Goal: Task Accomplishment & Management: Complete application form

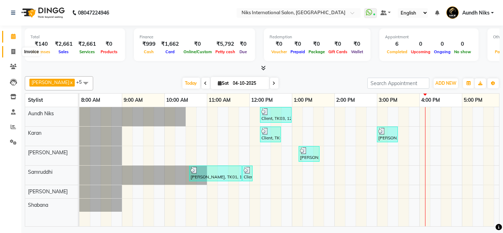
click at [12, 52] on icon at bounding box center [13, 51] width 4 height 5
select select "service"
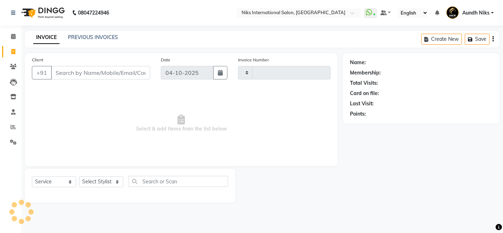
type input "2335"
select select "6"
click at [106, 184] on select "Select Stylist" at bounding box center [101, 181] width 44 height 11
select select "20840"
click at [79, 176] on select "Select Stylist [PERSON_NAME] Aundh Niks [PERSON_NAME] Jiya [PERSON_NAME] Mahhi …" at bounding box center [101, 181] width 44 height 11
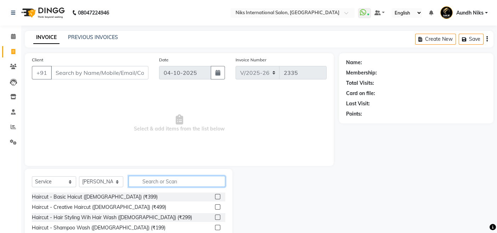
click at [170, 178] on input "text" at bounding box center [177, 181] width 97 height 11
type input "prot"
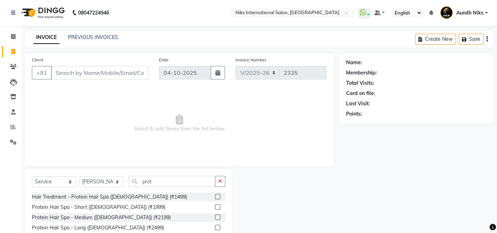
click at [217, 227] on label at bounding box center [217, 227] width 5 height 5
click at [217, 227] on input "checkbox" at bounding box center [217, 227] width 5 height 5
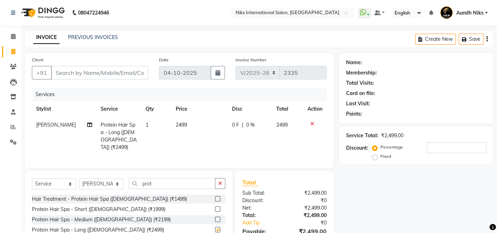
checkbox input "false"
click at [87, 68] on input "Client" at bounding box center [99, 72] width 97 height 13
type input "7"
type input "0"
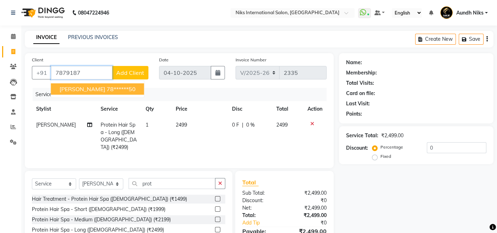
drag, startPoint x: 87, startPoint y: 68, endPoint x: 111, endPoint y: 98, distance: 39.3
click at [111, 98] on div "Client [PHONE_NUMBER] [PERSON_NAME] 78******50 Add Client Date [DATE] Invoice N…" at bounding box center [179, 110] width 309 height 115
click at [111, 98] on div "Services" at bounding box center [182, 94] width 299 height 13
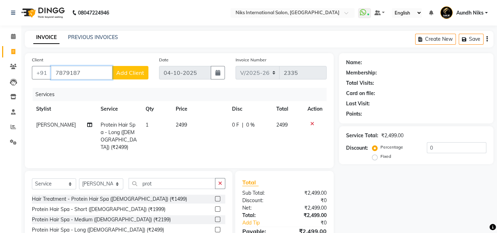
click at [100, 71] on input "7879187" at bounding box center [81, 72] width 61 height 13
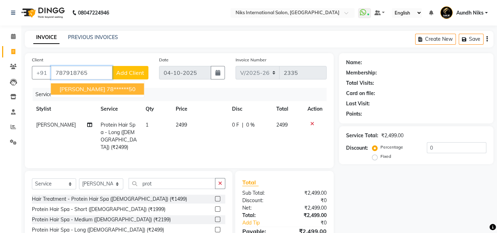
click at [114, 86] on ngb-highlight "78******50" at bounding box center [121, 88] width 29 height 7
type input "78******50"
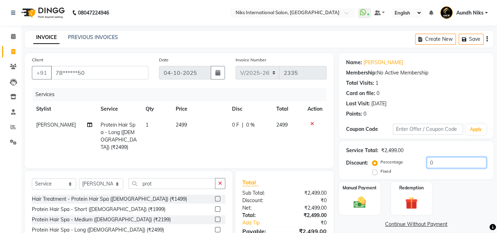
click at [428, 163] on input "0" at bounding box center [456, 162] width 59 height 11
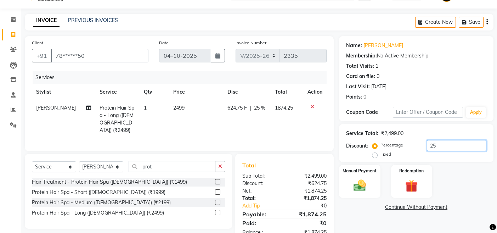
scroll to position [36, 0]
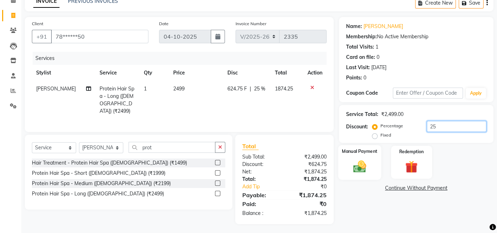
type input "25"
click at [349, 176] on div "Manual Payment" at bounding box center [359, 162] width 43 height 35
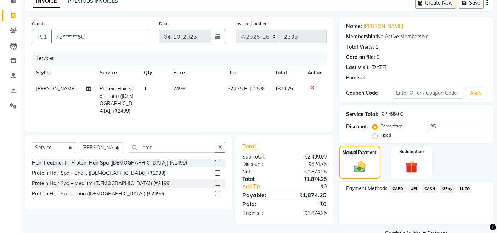
click at [395, 189] on span "CARD" at bounding box center [397, 188] width 15 height 8
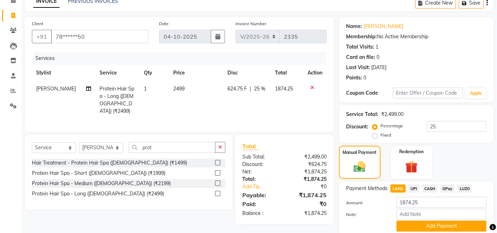
scroll to position [62, 0]
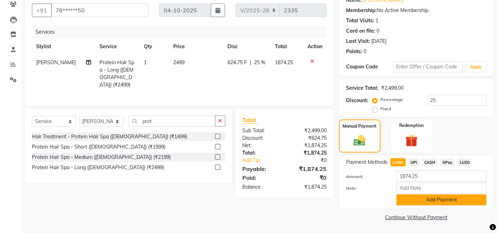
click at [404, 197] on button "Add Payment" at bounding box center [441, 199] width 90 height 11
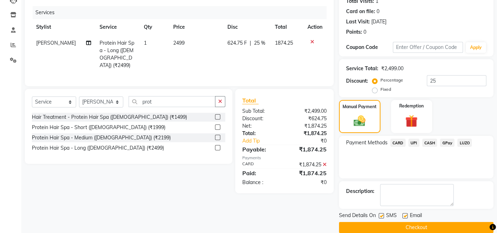
scroll to position [92, 0]
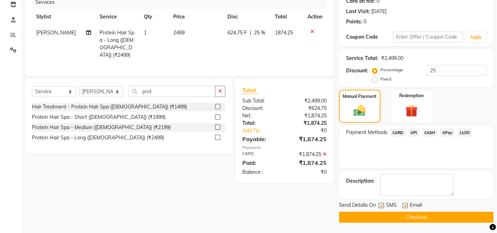
click at [346, 216] on button "Checkout" at bounding box center [416, 216] width 154 height 11
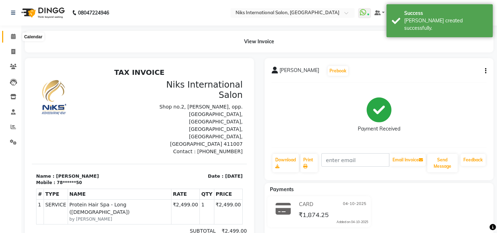
click at [16, 40] on span at bounding box center [13, 37] width 12 height 8
